Goal: Information Seeking & Learning: Learn about a topic

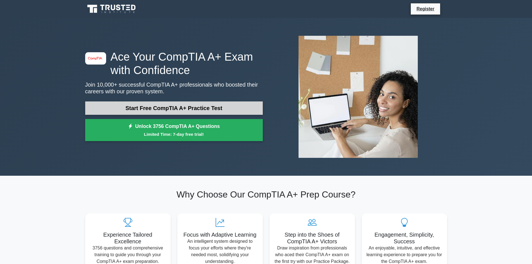
click at [205, 106] on link "Start Free CompTIA A+ Practice Test" at bounding box center [174, 107] width 178 height 13
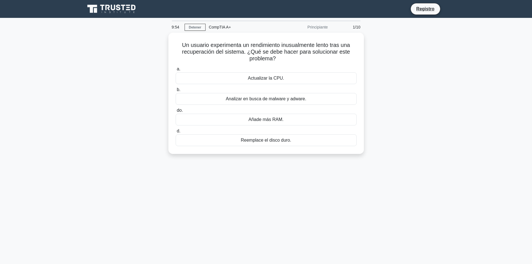
click at [425, 163] on div "9:54 Detener CompTIA A+ Principiante 1/10 Un usuario experimenta un rendimiento…" at bounding box center [266, 159] width 369 height 279
click at [230, 98] on font "Analizar en busca de malware y adware." at bounding box center [266, 97] width 80 height 5
click at [176, 90] on input "b. Analizar en busca de malware y adware." at bounding box center [176, 89] width 0 height 4
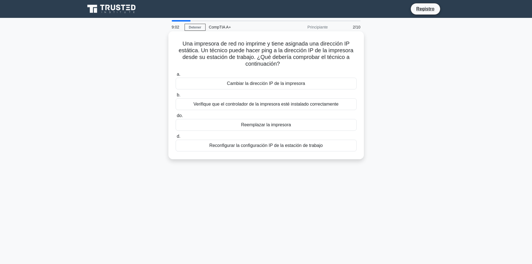
click at [287, 105] on font "Verifique que el controlador de la impresora esté instalado correctamente" at bounding box center [266, 104] width 145 height 5
click at [176, 97] on input "b. Verifique que el controlador de la impresora esté instalado correctamente" at bounding box center [176, 95] width 0 height 4
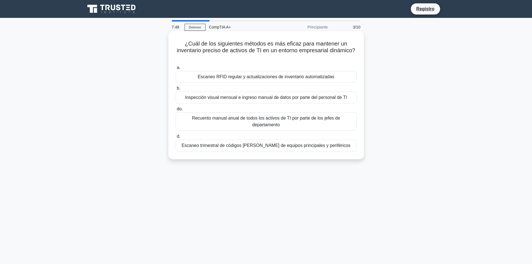
click at [229, 143] on font "Escaneo trimestral de códigos [PERSON_NAME] de equipos principales y periféricos" at bounding box center [266, 145] width 169 height 5
click at [176, 137] on input "d. Escaneo trimestral de códigos [PERSON_NAME] de equipos principales y perifér…" at bounding box center [176, 137] width 0 height 4
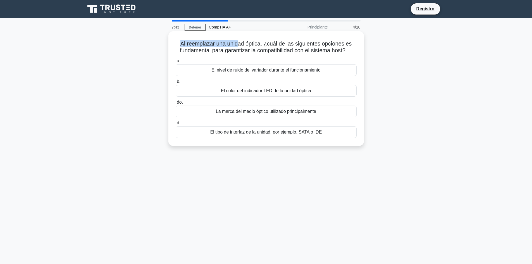
drag, startPoint x: 179, startPoint y: 44, endPoint x: 238, endPoint y: 42, distance: 58.7
click at [238, 42] on h5 "Al reemplazar una unidad óptica, ¿cuál de las siguientes opciones es fundamenta…" at bounding box center [266, 47] width 182 height 14
click at [238, 42] on font "Al reemplazar una unidad óptica, ¿cuál de las siguientes opciones es fundamenta…" at bounding box center [266, 47] width 172 height 13
drag, startPoint x: 178, startPoint y: 44, endPoint x: 242, endPoint y: 45, distance: 64.0
click at [242, 45] on h5 "Al reemplazar una unidad óptica, ¿cuál de las siguientes opciones es fundamenta…" at bounding box center [266, 47] width 182 height 14
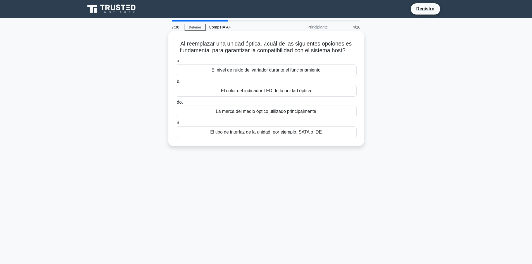
click at [185, 49] on font "Al reemplazar una unidad óptica, ¿cuál de las siguientes opciones es fundamenta…" at bounding box center [266, 47] width 172 height 13
drag, startPoint x: 227, startPoint y: 45, endPoint x: 264, endPoint y: 45, distance: 37.4
click at [264, 45] on font "Al reemplazar una unidad óptica, ¿cuál de las siguientes opciones es fundamenta…" at bounding box center [266, 47] width 172 height 13
click at [242, 132] on font "El tipo de interfaz de la unidad, por ejemplo, SATA o IDE" at bounding box center [266, 132] width 112 height 5
click at [176, 125] on input "d. El tipo de interfaz de la unidad, por ejemplo, SATA o IDE" at bounding box center [176, 123] width 0 height 4
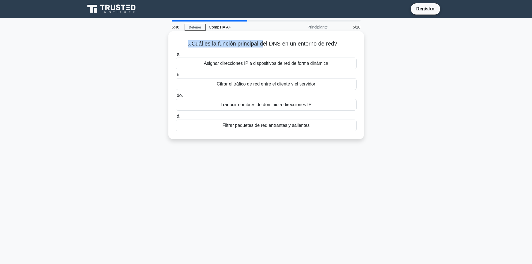
drag, startPoint x: 185, startPoint y: 45, endPoint x: 262, endPoint y: 46, distance: 76.5
click at [262, 46] on h5 "¿Cuál es la función principal del DNS en un entorno de red? .spinner_0XTQ{trans…" at bounding box center [266, 43] width 182 height 7
click at [245, 107] on font "Traducir nombres de dominio a direcciones IP" at bounding box center [266, 104] width 91 height 5
click at [176, 97] on input "do. Traducir nombres de dominio a direcciones IP" at bounding box center [176, 96] width 0 height 4
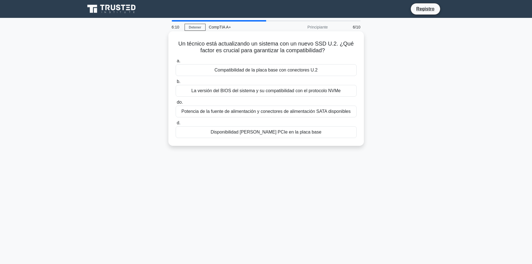
click at [252, 92] on font "La versión del BIOS del sistema y su compatibilidad con el protocolo NVMe" at bounding box center [265, 90] width 149 height 5
click at [176, 84] on input "b. La versión del BIOS del sistema y su compatibilidad con el protocolo NVMe" at bounding box center [176, 82] width 0 height 4
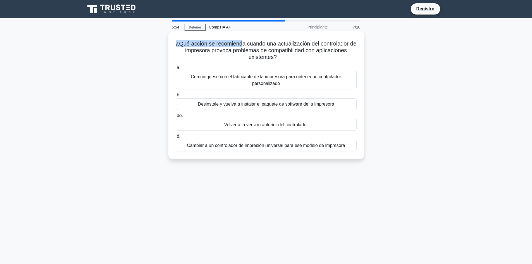
drag, startPoint x: 178, startPoint y: 46, endPoint x: 243, endPoint y: 47, distance: 65.1
click at [243, 47] on h5 "¿Qué acción se recomienda cuando una actualización del controlador de impresora…" at bounding box center [266, 50] width 182 height 21
click at [210, 48] on font "¿Qué acción se recomienda cuando una actualización del controlador de impresora…" at bounding box center [266, 51] width 181 height 20
drag, startPoint x: 178, startPoint y: 44, endPoint x: 312, endPoint y: 46, distance: 133.8
click at [312, 46] on h5 "¿Qué acción se recomienda cuando una actualización del controlador de impresora…" at bounding box center [266, 50] width 182 height 21
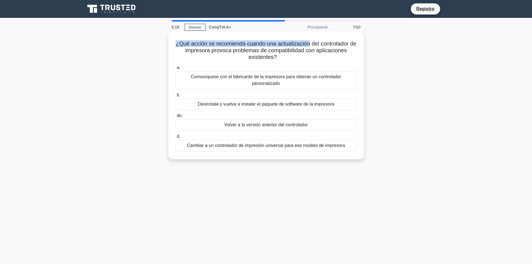
click at [269, 126] on font "Volver a la versión anterior del controlador" at bounding box center [266, 124] width 84 height 5
click at [176, 118] on input "do. Volver a la versión anterior del controlador" at bounding box center [176, 116] width 0 height 4
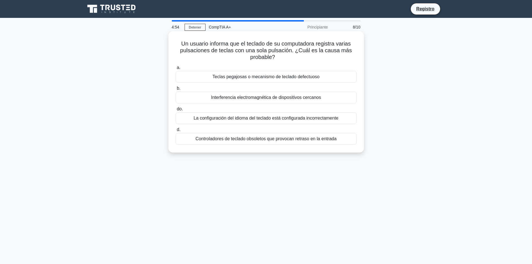
click at [177, 44] on h5 "Un usuario informa que el teclado de su computadora registra varias pulsaciones…" at bounding box center [266, 50] width 182 height 21
click at [253, 79] on font "Teclas pegajosas o mecanismo de teclado defectuoso" at bounding box center [266, 76] width 107 height 5
click at [176, 70] on input "a. Teclas pegajosas o mecanismo de teclado defectuoso" at bounding box center [176, 68] width 0 height 4
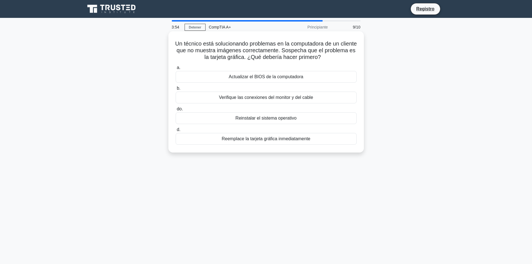
click at [256, 99] on font "Verifique las conexiones del monitor y del cable" at bounding box center [266, 97] width 94 height 5
click at [176, 90] on input "b. Verifique las conexiones del monitor y del cable" at bounding box center [176, 89] width 0 height 4
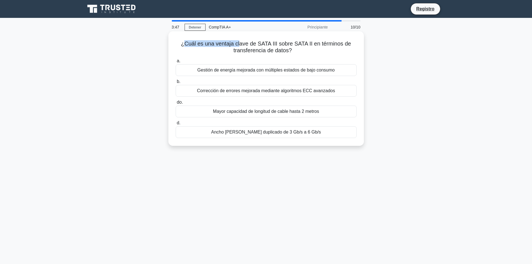
drag, startPoint x: 183, startPoint y: 45, endPoint x: 238, endPoint y: 45, distance: 54.8
click at [238, 45] on font "¿Cuál es una ventaja clave de SATA III sobre SATA II en términos de transferenc…" at bounding box center [266, 47] width 170 height 13
click at [257, 134] on font "Ancho [PERSON_NAME] duplicado de 3 Gb/s a 6 Gb/s" at bounding box center [266, 132] width 110 height 5
click at [176, 125] on input "d. Ancho [PERSON_NAME] duplicado de 3 Gb/s a 6 Gb/s" at bounding box center [176, 123] width 0 height 4
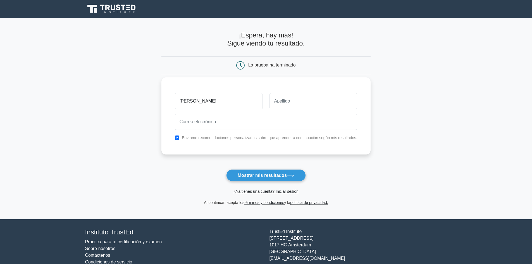
type input "[PERSON_NAME]"
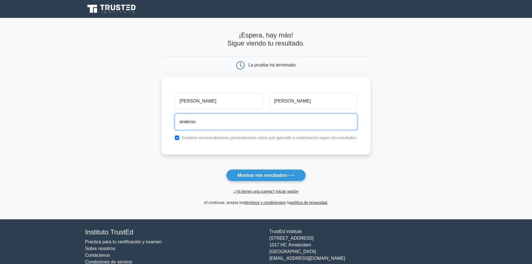
type input "[PERSON_NAME][EMAIL_ADDRESS][DOMAIN_NAME]"
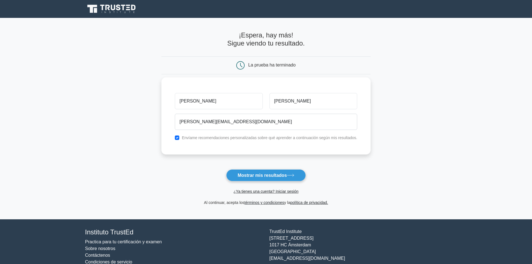
click at [224, 139] on font "Envíame recomendaciones personalizadas sobre qué aprender a continuación según …" at bounding box center [269, 137] width 175 height 4
click at [179, 138] on input "checkbox" at bounding box center [177, 137] width 4 height 4
checkbox input "false"
click at [273, 176] on font "Mostrar mis resultados" at bounding box center [262, 175] width 49 height 5
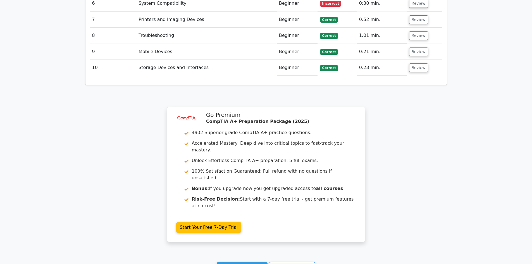
scroll to position [670, 0]
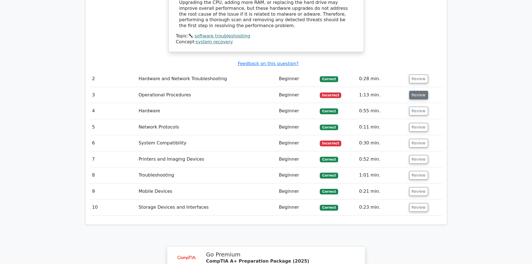
click at [412, 91] on button "Review" at bounding box center [418, 95] width 19 height 9
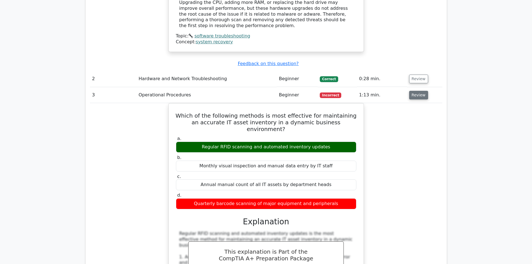
click at [419, 91] on button "Review" at bounding box center [418, 95] width 19 height 9
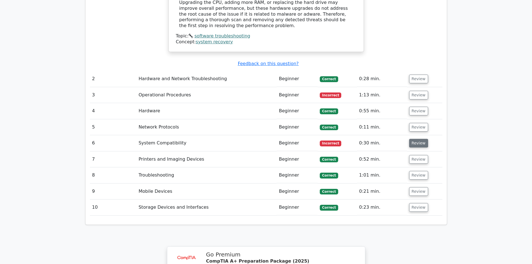
click at [418, 139] on button "Review" at bounding box center [418, 143] width 19 height 9
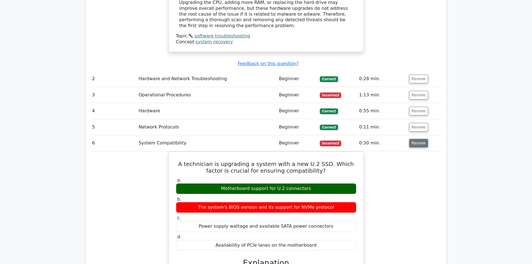
click at [418, 139] on button "Review" at bounding box center [418, 143] width 19 height 9
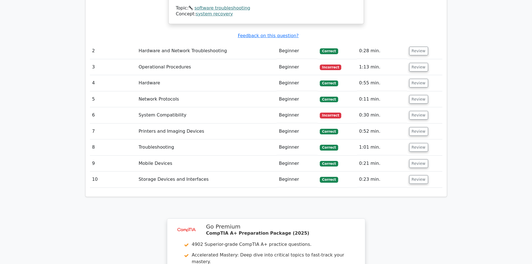
scroll to position [531, 0]
